Goal: Information Seeking & Learning: Learn about a topic

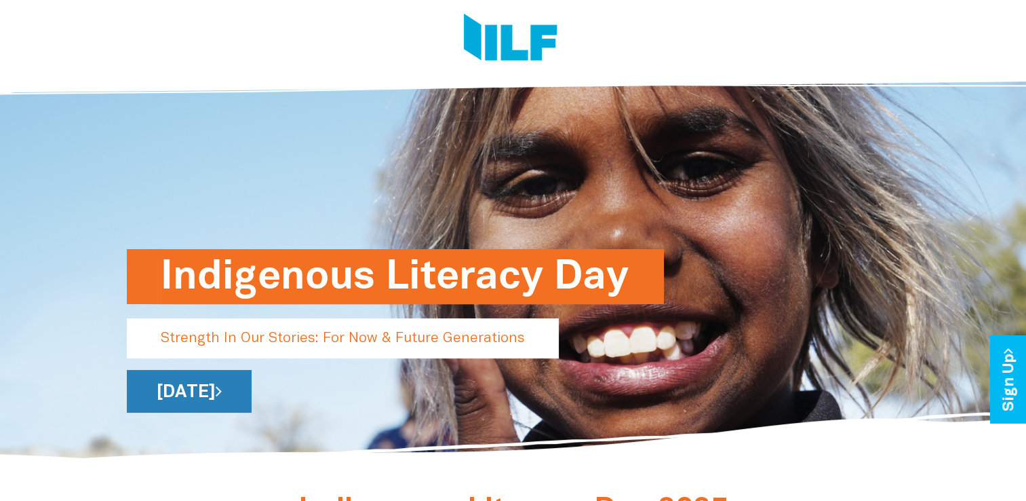
click at [252, 395] on link "[DATE]" at bounding box center [189, 391] width 125 height 43
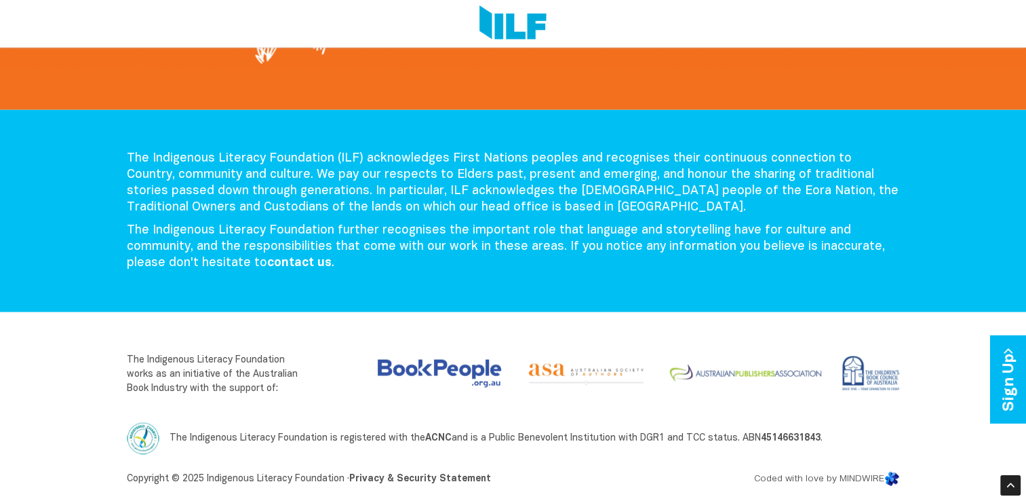
scroll to position [89, 0]
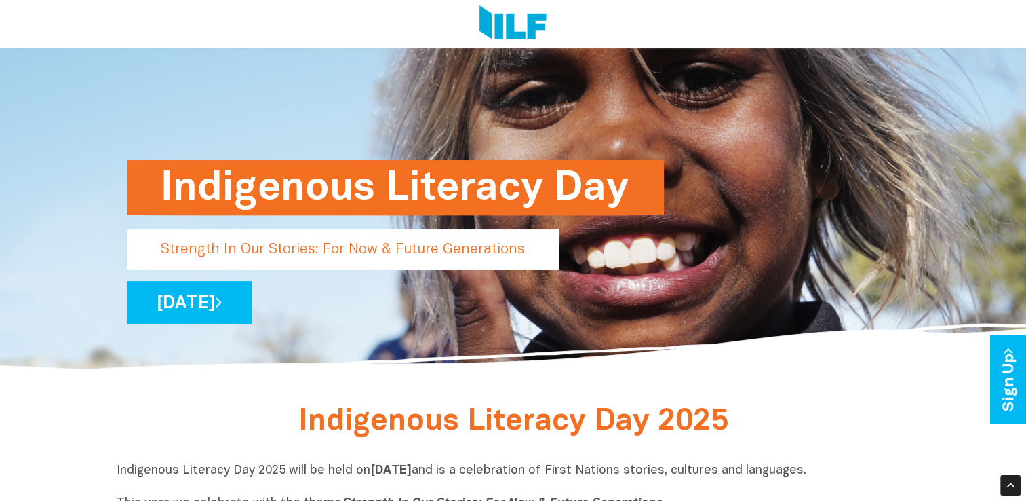
click at [469, 251] on p "Strength In Our Stories: For Now & Future Generations" at bounding box center [343, 249] width 432 height 40
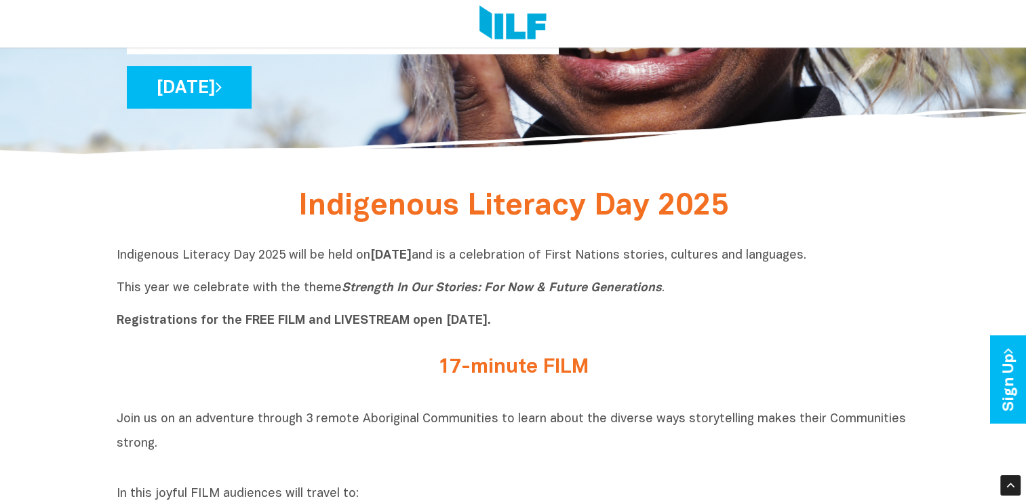
scroll to position [308, 0]
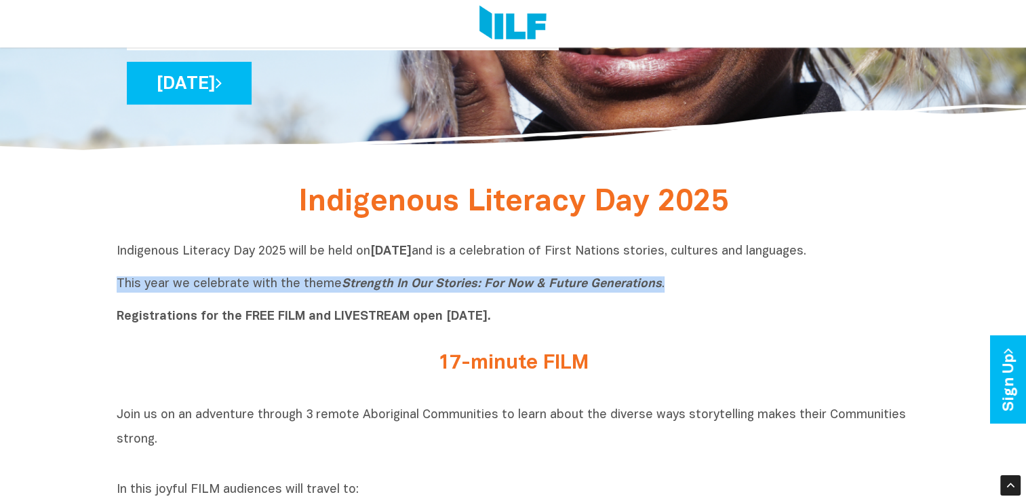
drag, startPoint x: 664, startPoint y: 290, endPoint x: 113, endPoint y: 289, distance: 551.5
copy p "This year we celebrate with the theme Strength In Our Stories: For Now & Future…"
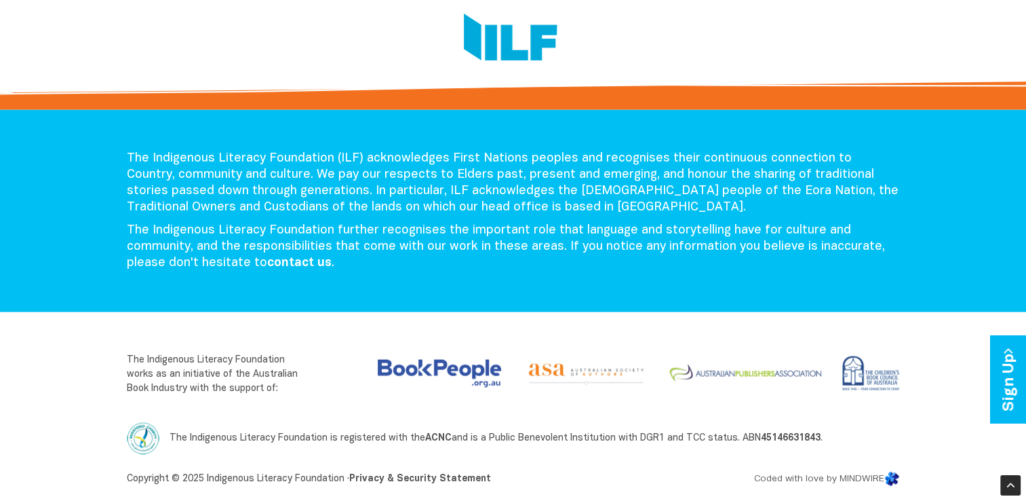
scroll to position [0, 0]
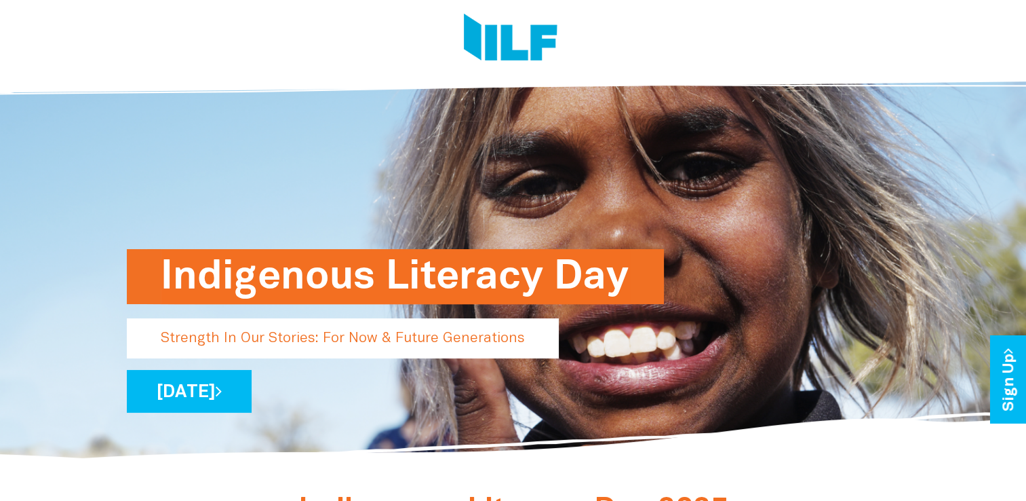
click at [843, 18] on div at bounding box center [509, 40] width 784 height 81
drag, startPoint x: 857, startPoint y: 51, endPoint x: 764, endPoint y: 44, distance: 93.2
click at [764, 44] on div at bounding box center [509, 40] width 784 height 81
click at [252, 393] on link "[DATE]" at bounding box center [189, 391] width 125 height 43
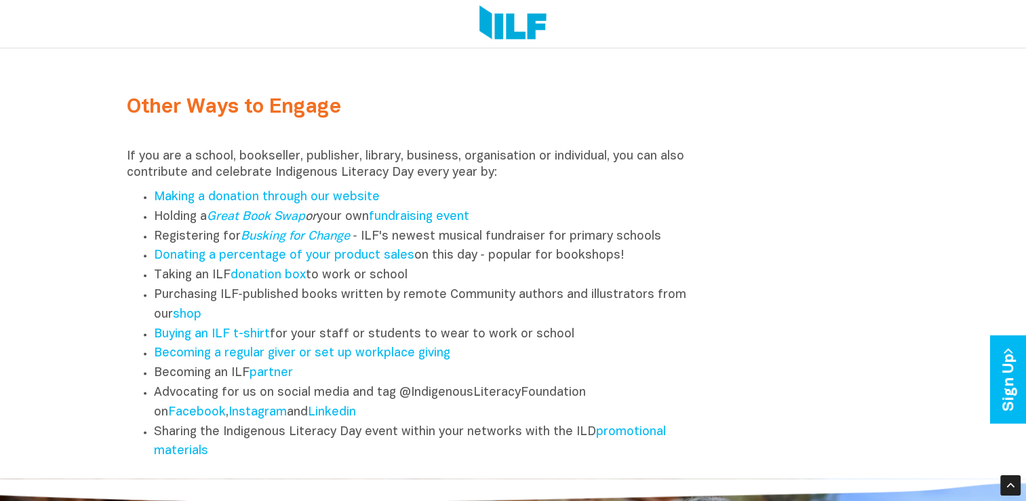
scroll to position [1653, 0]
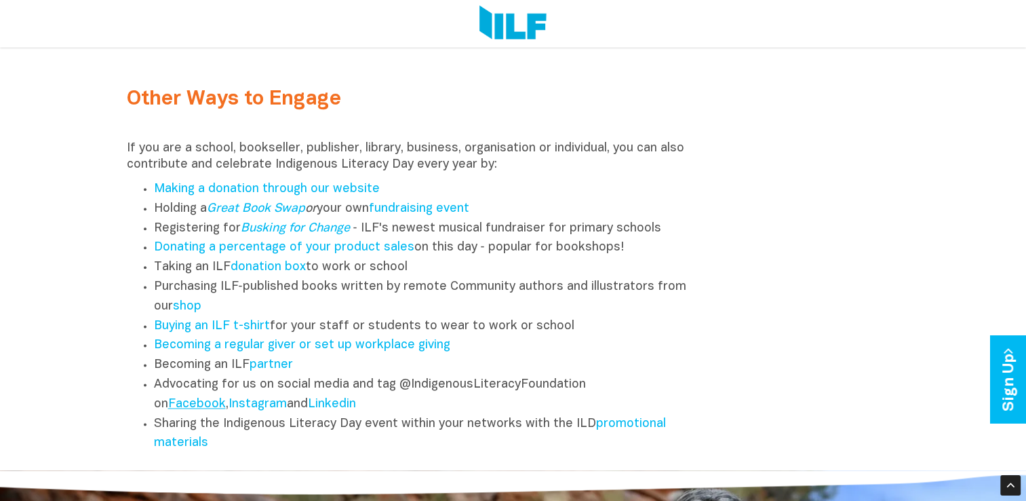
click at [214, 410] on link "Facebook" at bounding box center [197, 404] width 58 height 12
click at [642, 436] on link "promotional materials" at bounding box center [410, 433] width 512 height 31
